Goal: Task Accomplishment & Management: Manage account settings

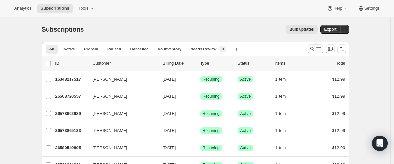
click at [312, 48] on icon "Search and filter results" at bounding box center [312, 49] width 6 height 6
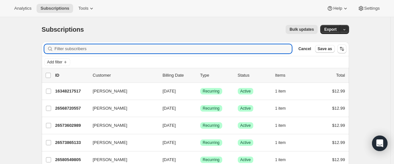
paste input "[EMAIL_ADDRESS][DOMAIN_NAME]"
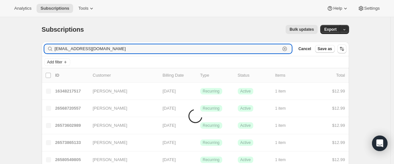
type input "[EMAIL_ADDRESS][DOMAIN_NAME]"
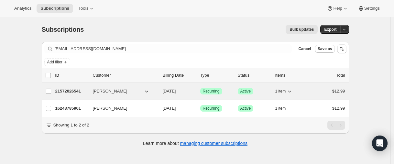
click at [116, 90] on span "[PERSON_NAME]" at bounding box center [110, 91] width 35 height 6
click at [103, 92] on span "[PERSON_NAME]" at bounding box center [110, 91] width 35 height 6
click at [71, 91] on p "21572026541" at bounding box center [71, 91] width 32 height 6
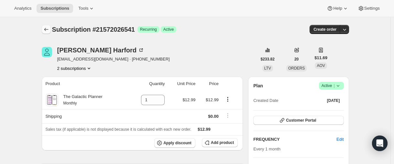
click at [46, 31] on icon "Subscriptions" at bounding box center [46, 29] width 6 height 6
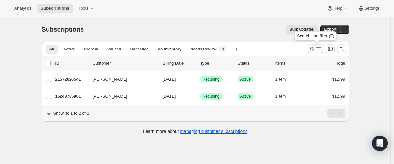
click at [312, 50] on icon "Search and filter results" at bounding box center [312, 49] width 6 height 6
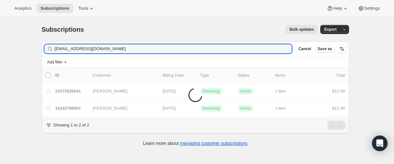
type input "[EMAIL_ADDRESS][DOMAIN_NAME]"
